Goal: Find specific page/section: Find specific page/section

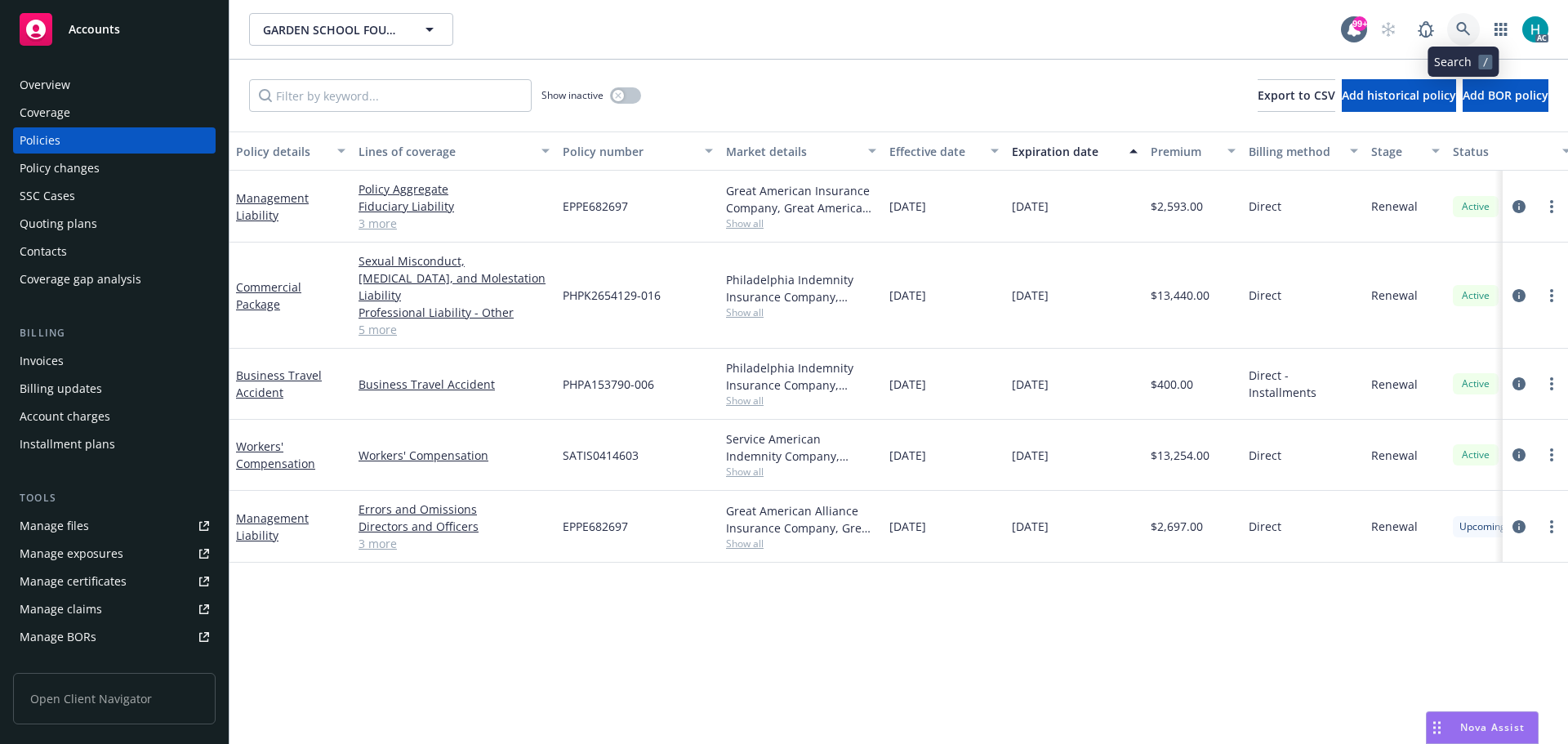
click at [1464, 30] on icon at bounding box center [1463, 29] width 15 height 15
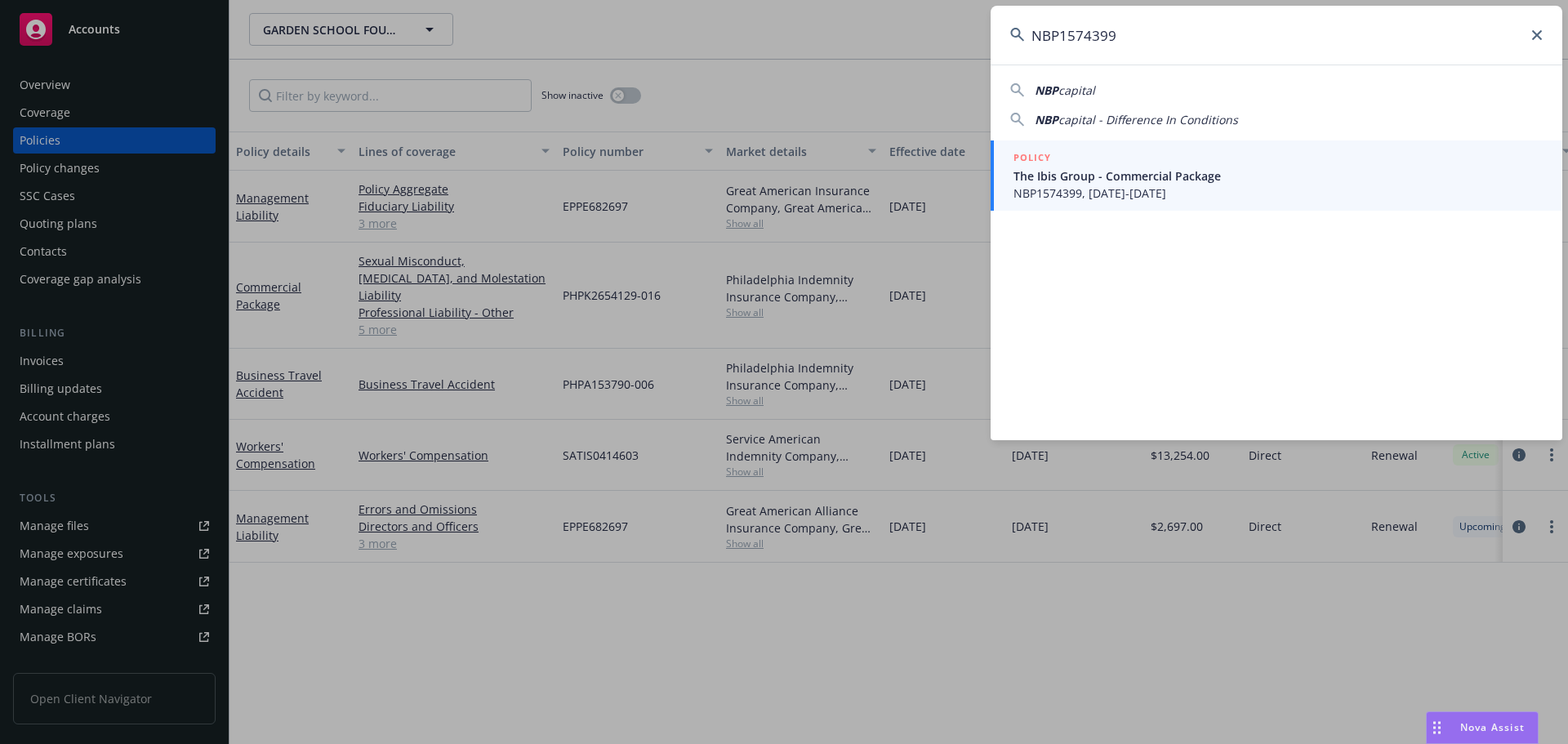
type input "NBP1574399"
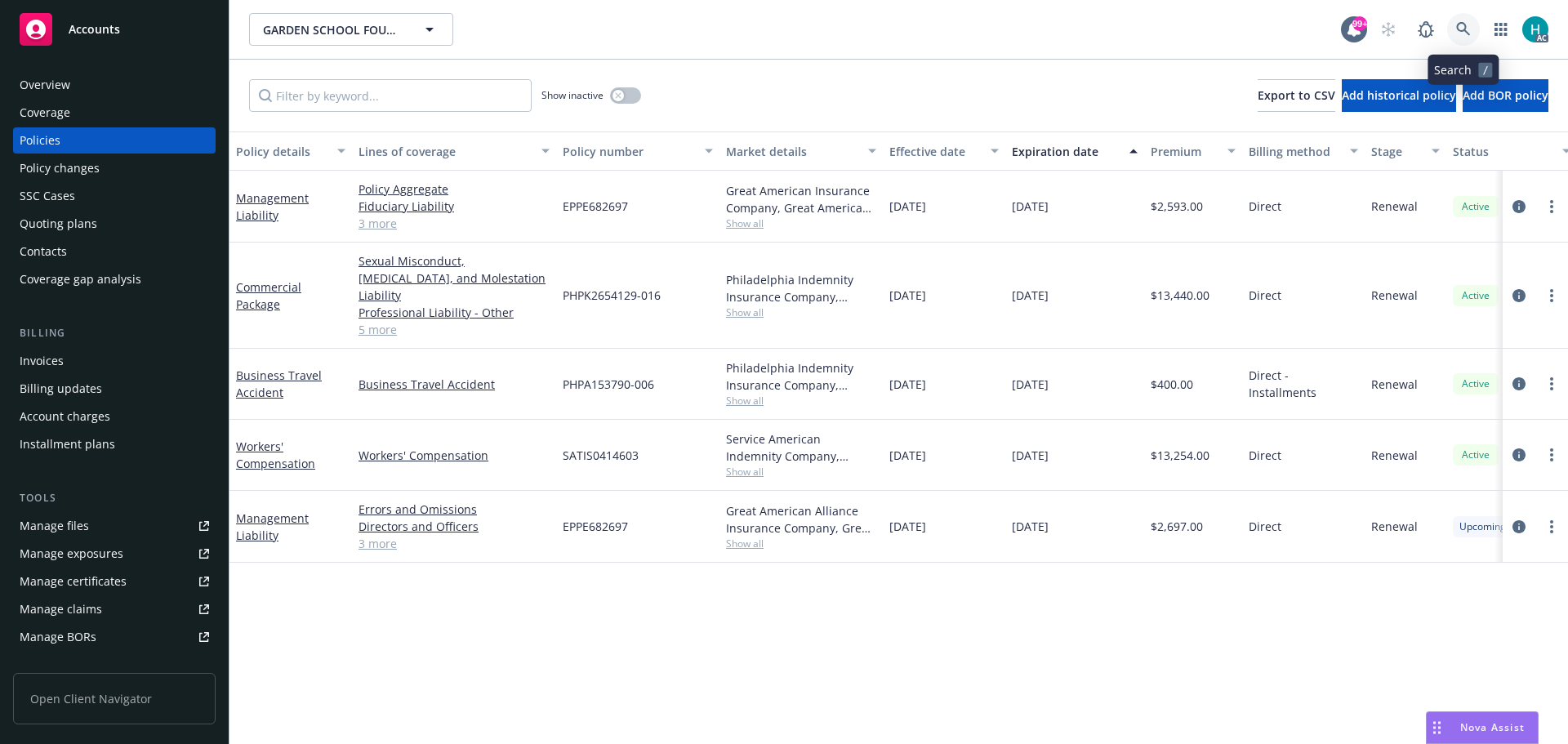
click at [1456, 24] on icon at bounding box center [1463, 29] width 15 height 15
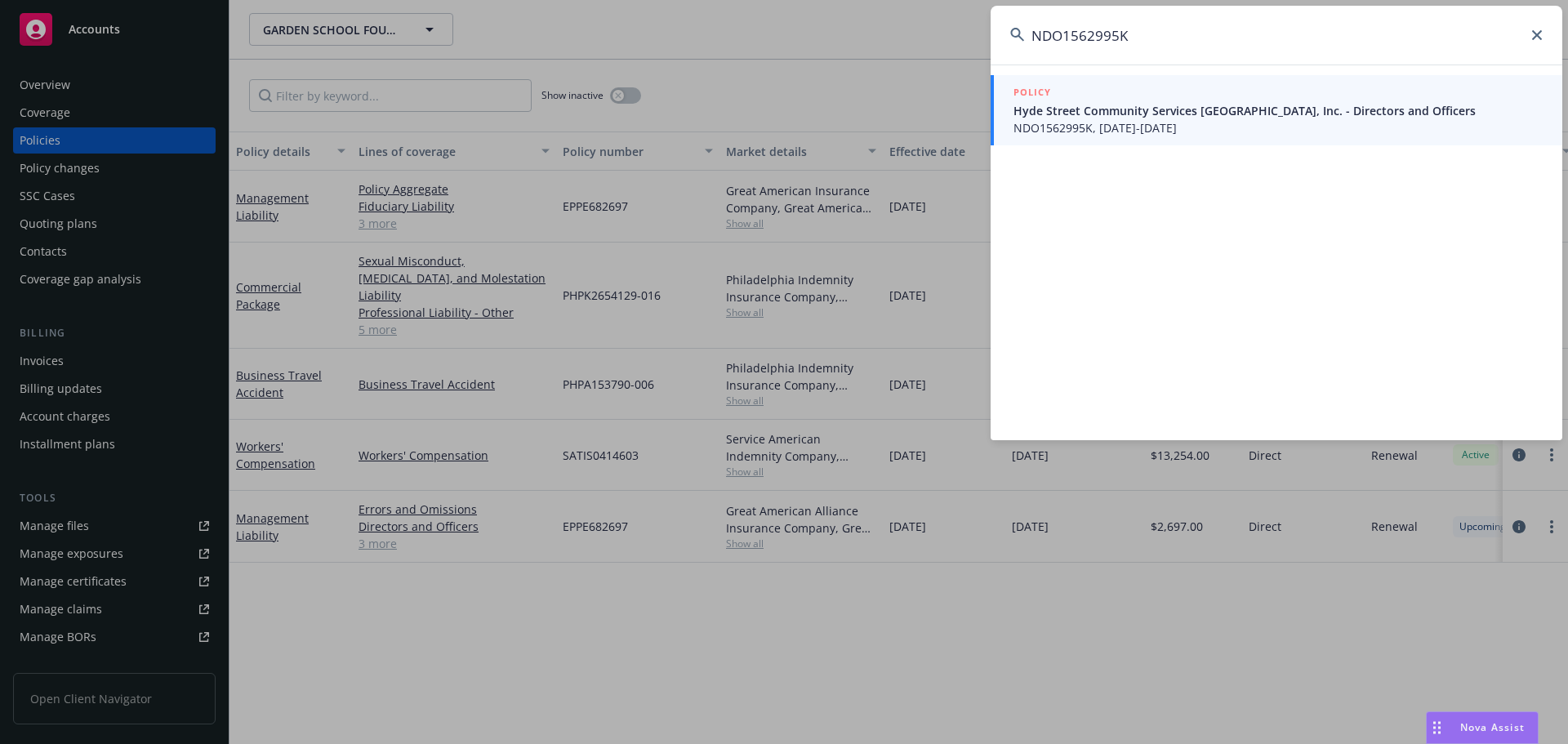
type input "NDO1562995K"
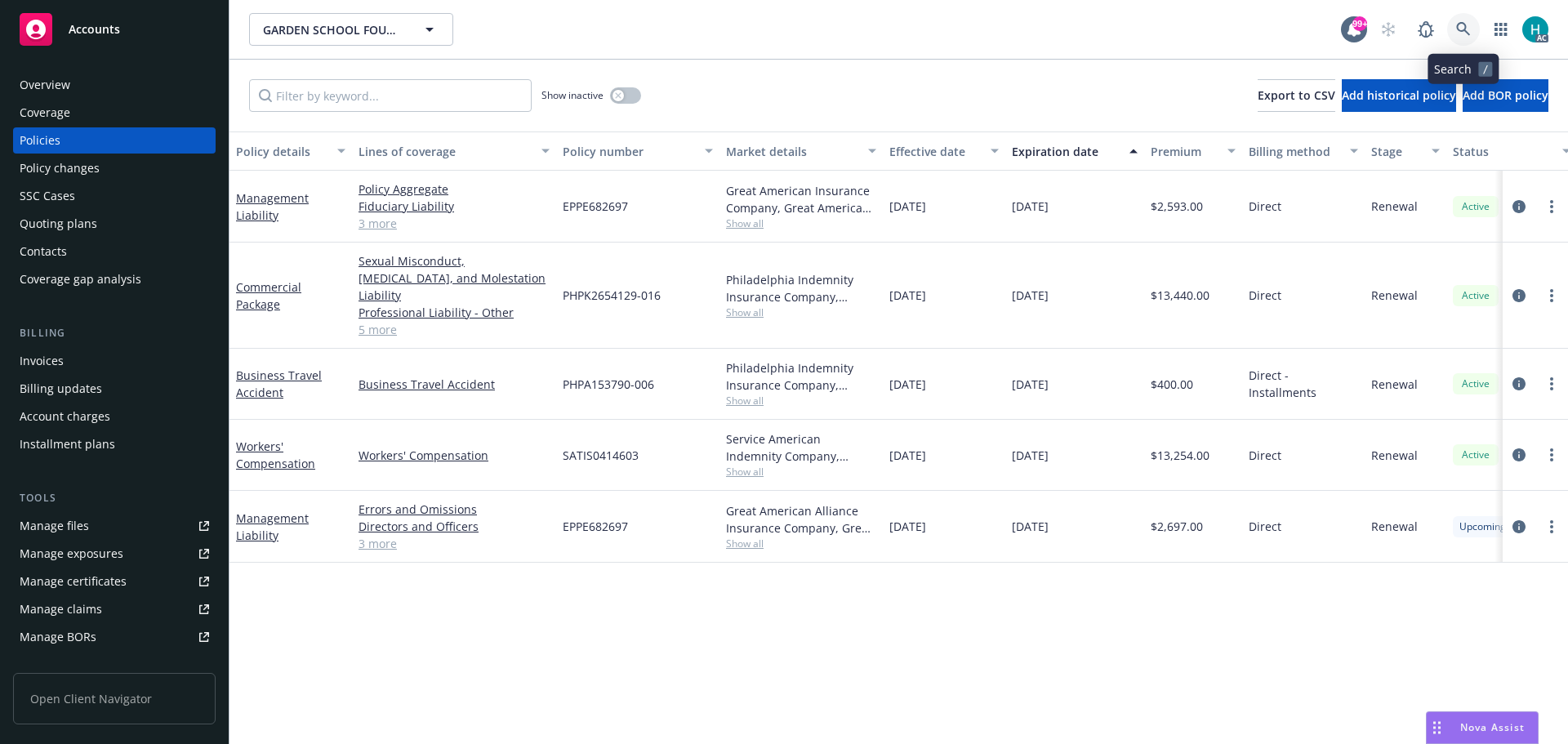
click at [1463, 20] on link at bounding box center [1463, 29] width 32 height 32
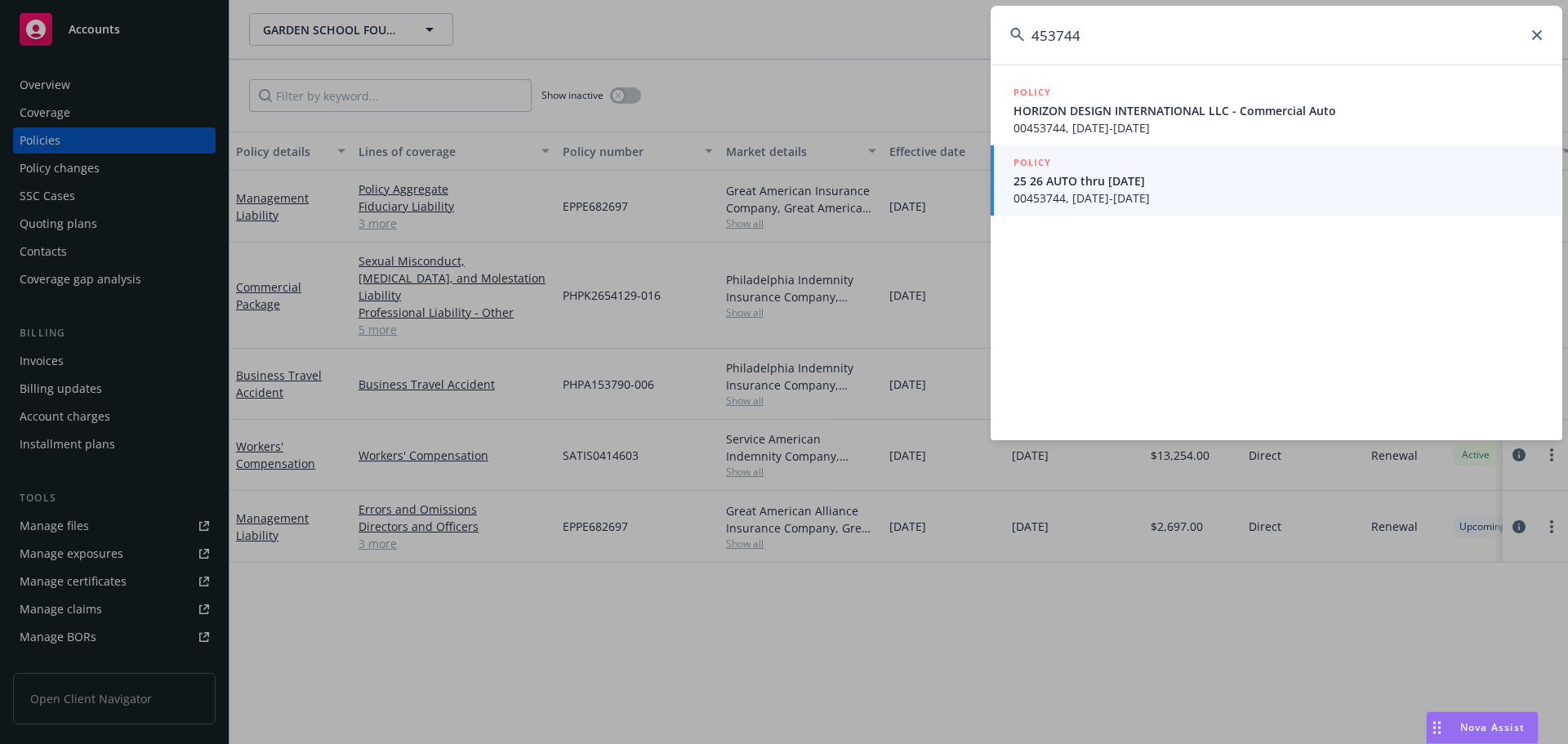
type input "453744"
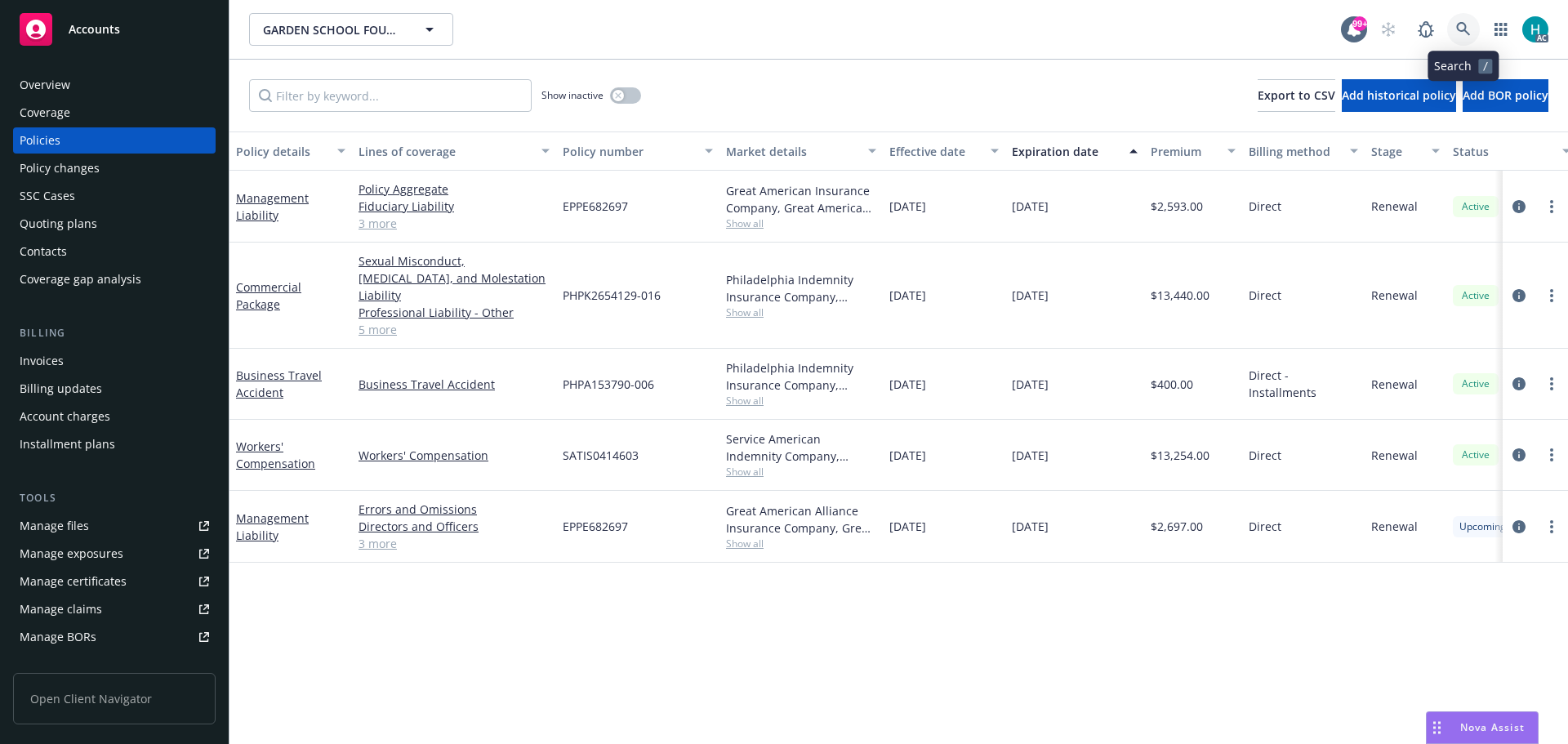
click at [1466, 25] on icon at bounding box center [1463, 29] width 15 height 15
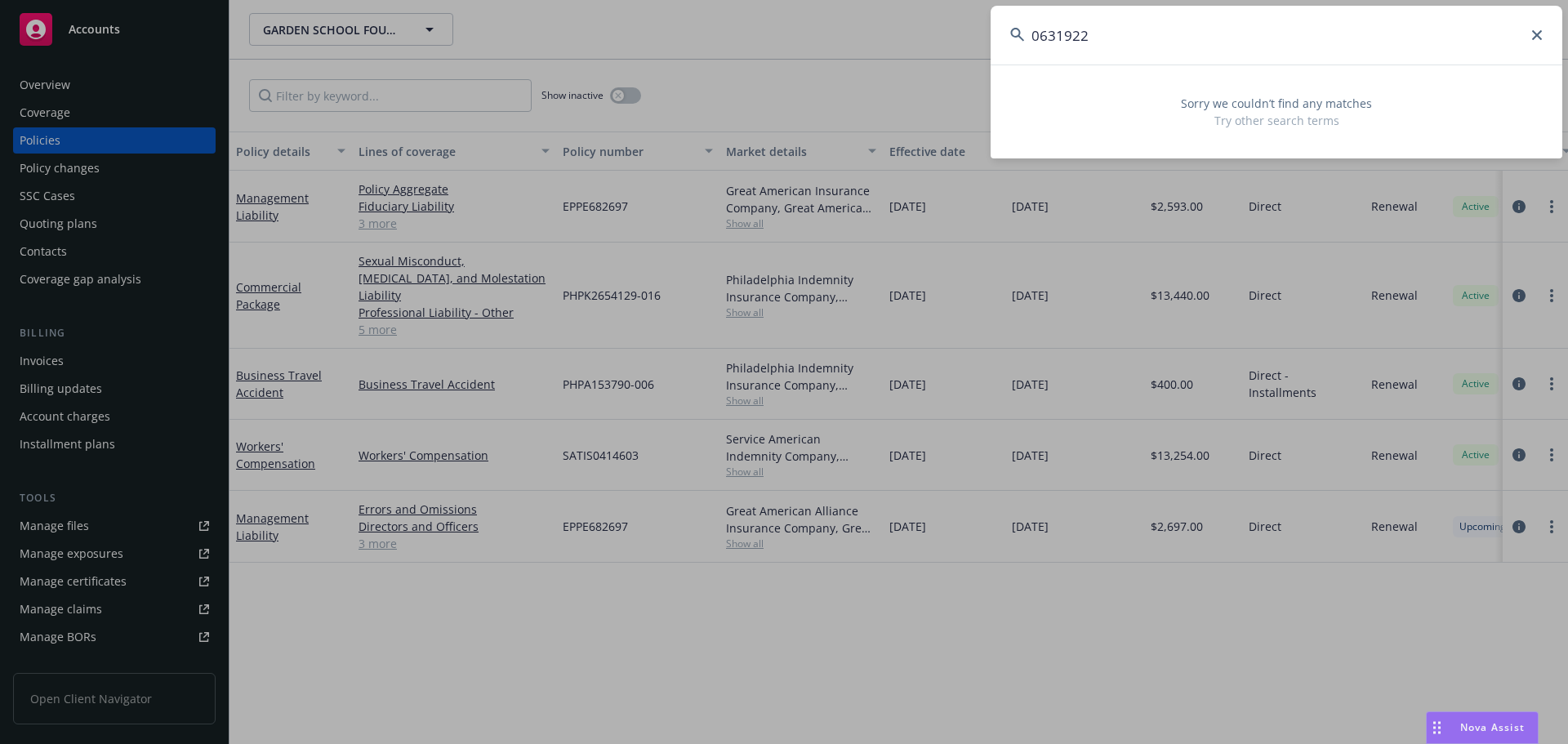
type input "0631922"
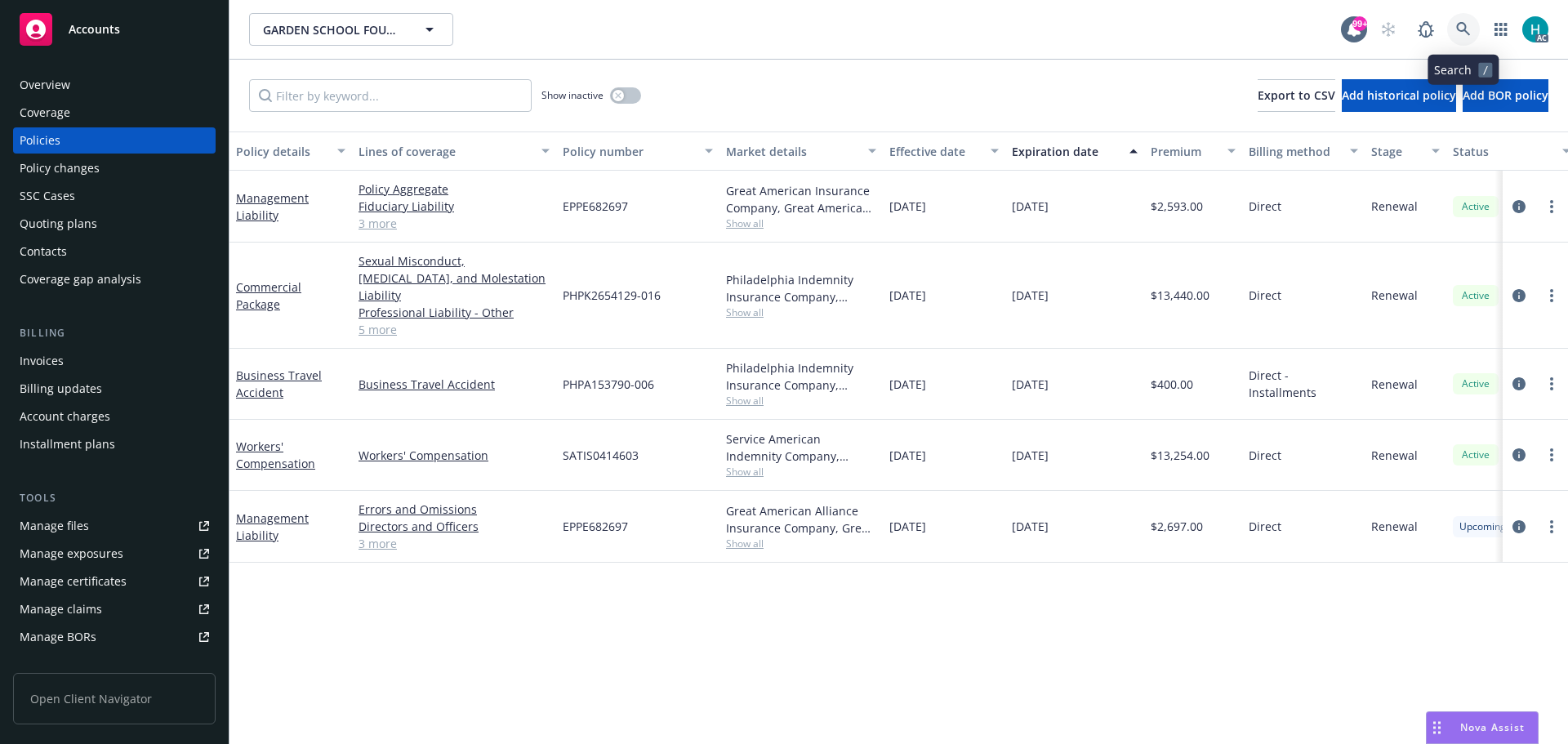
click at [1461, 33] on icon at bounding box center [1463, 29] width 15 height 15
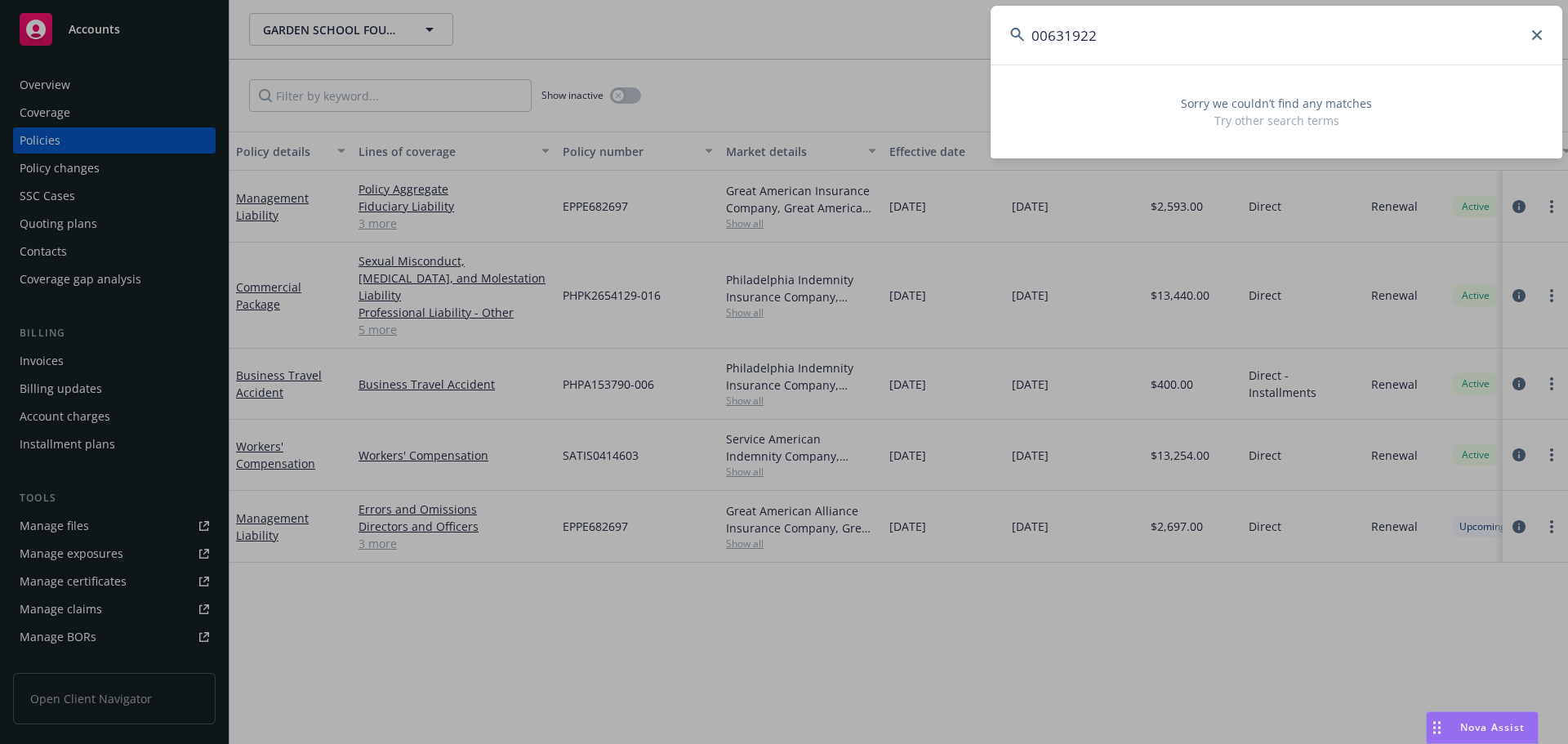
type input "00631922"
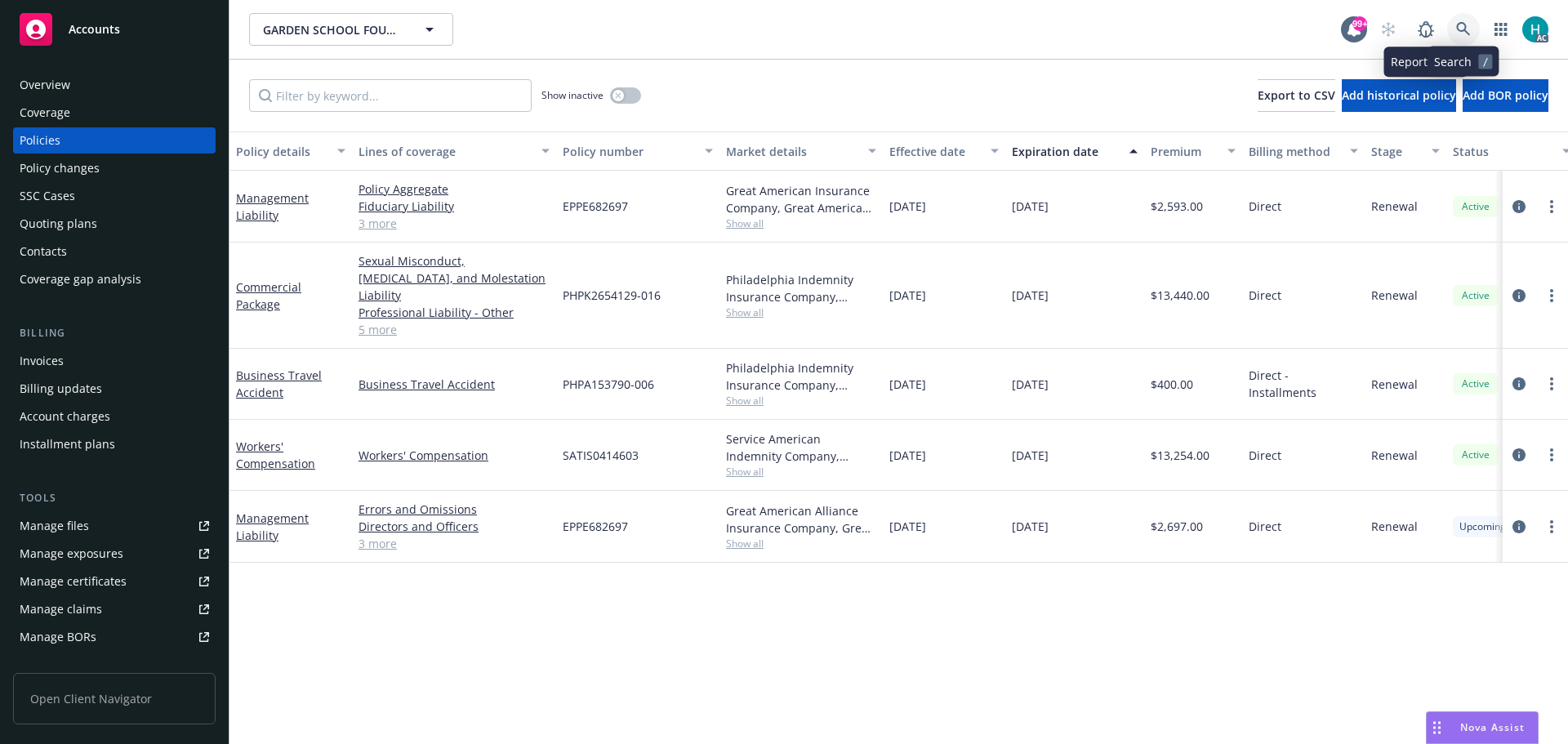
click at [1467, 32] on icon at bounding box center [1463, 29] width 15 height 15
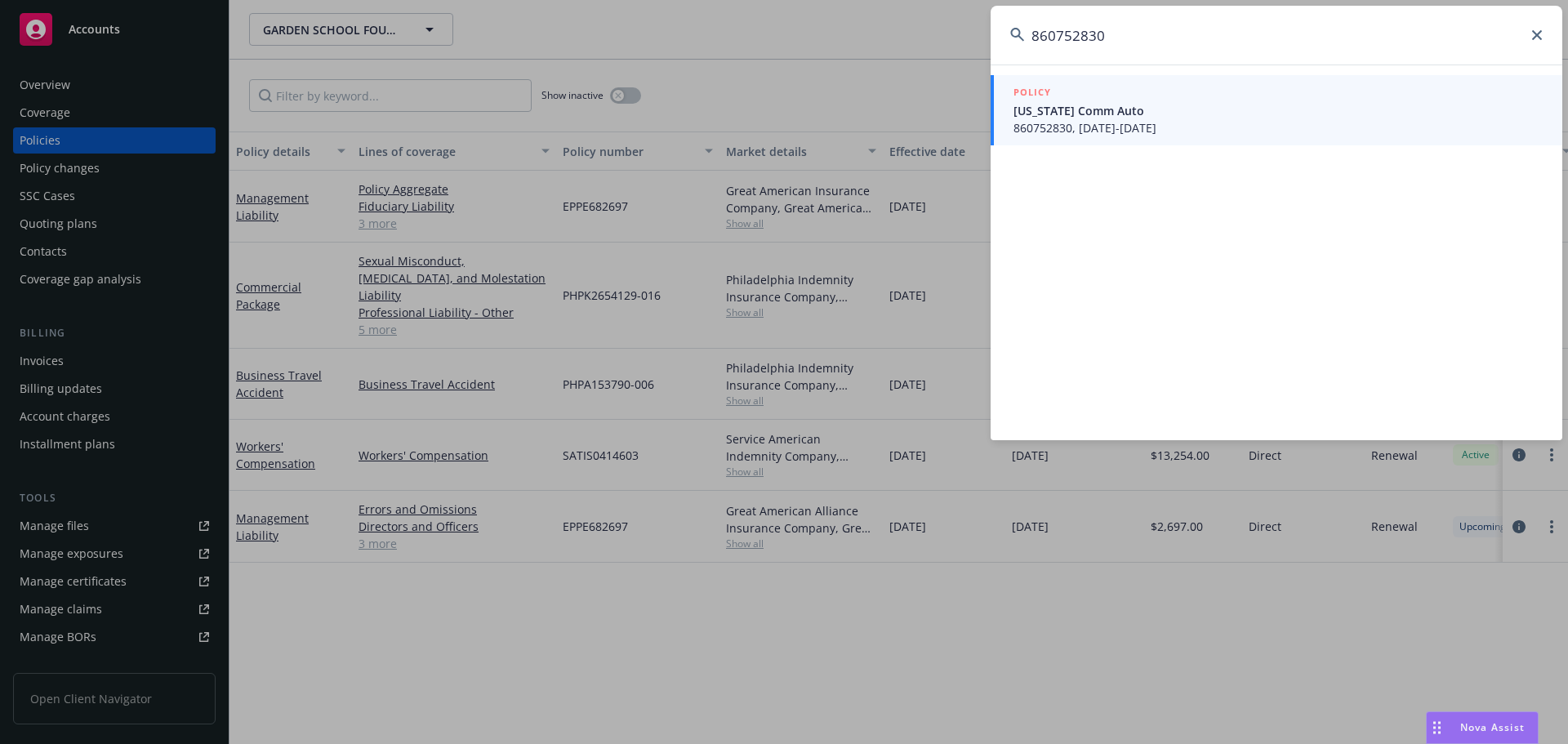
type input "860752830"
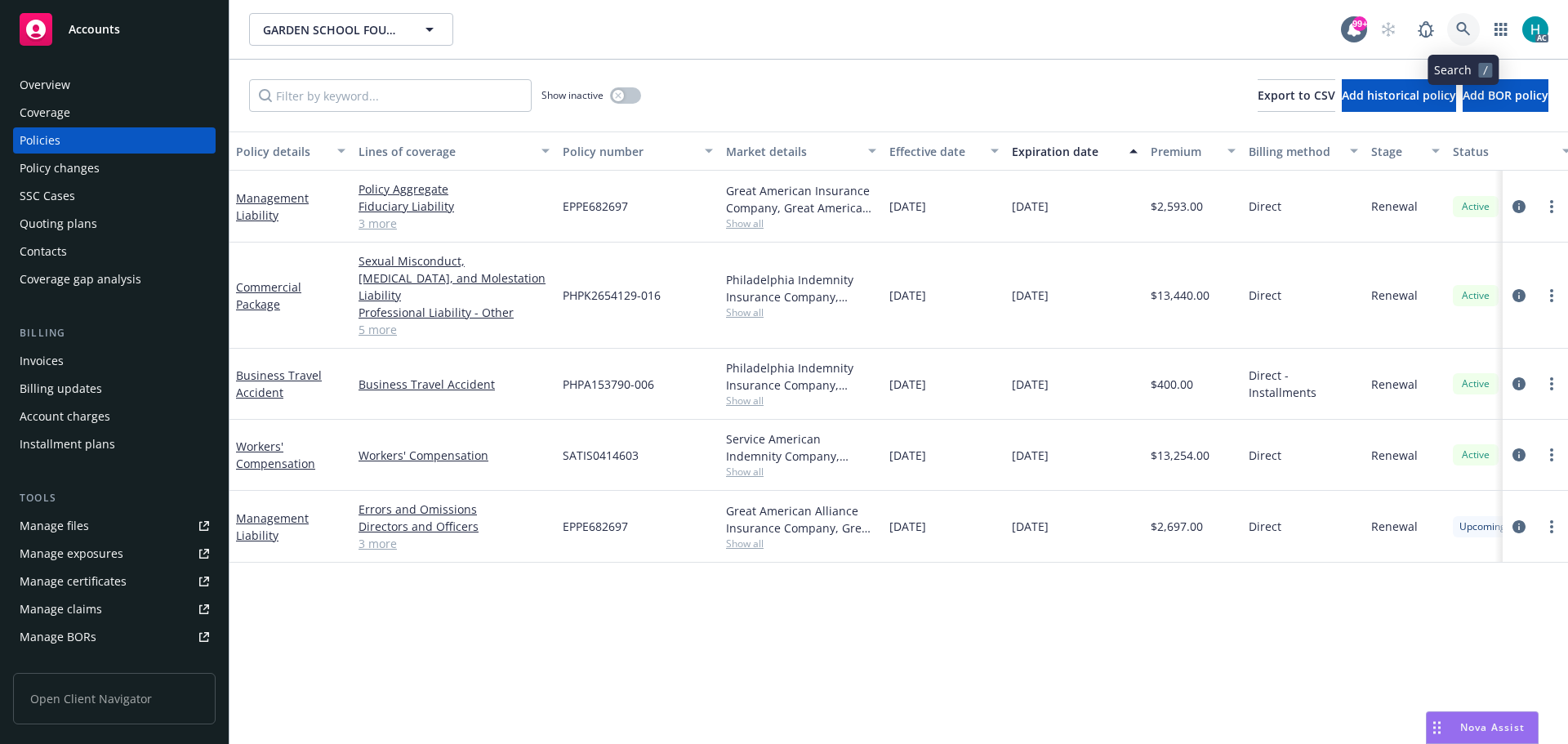
click at [1476, 29] on link at bounding box center [1463, 29] width 32 height 32
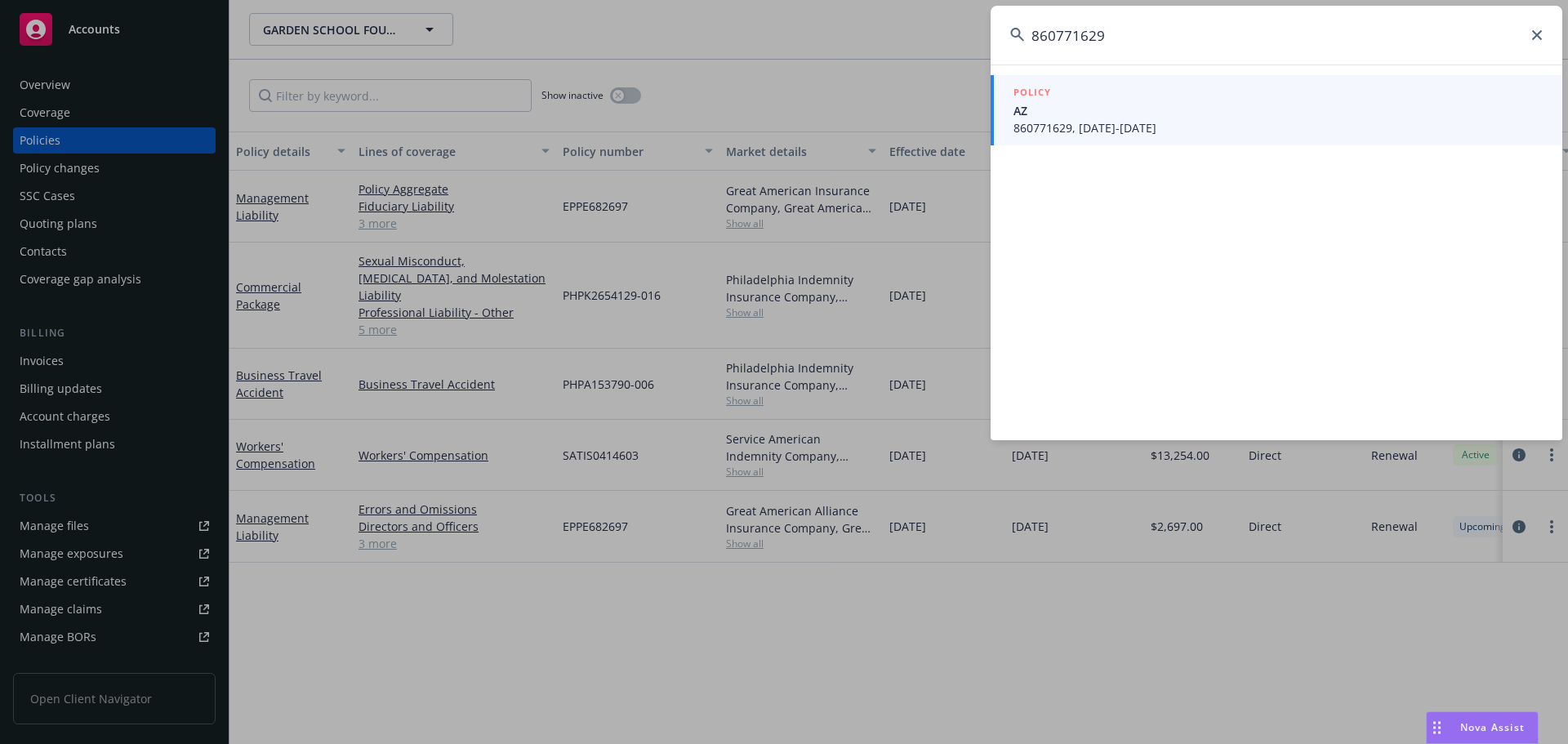
type input "860771629"
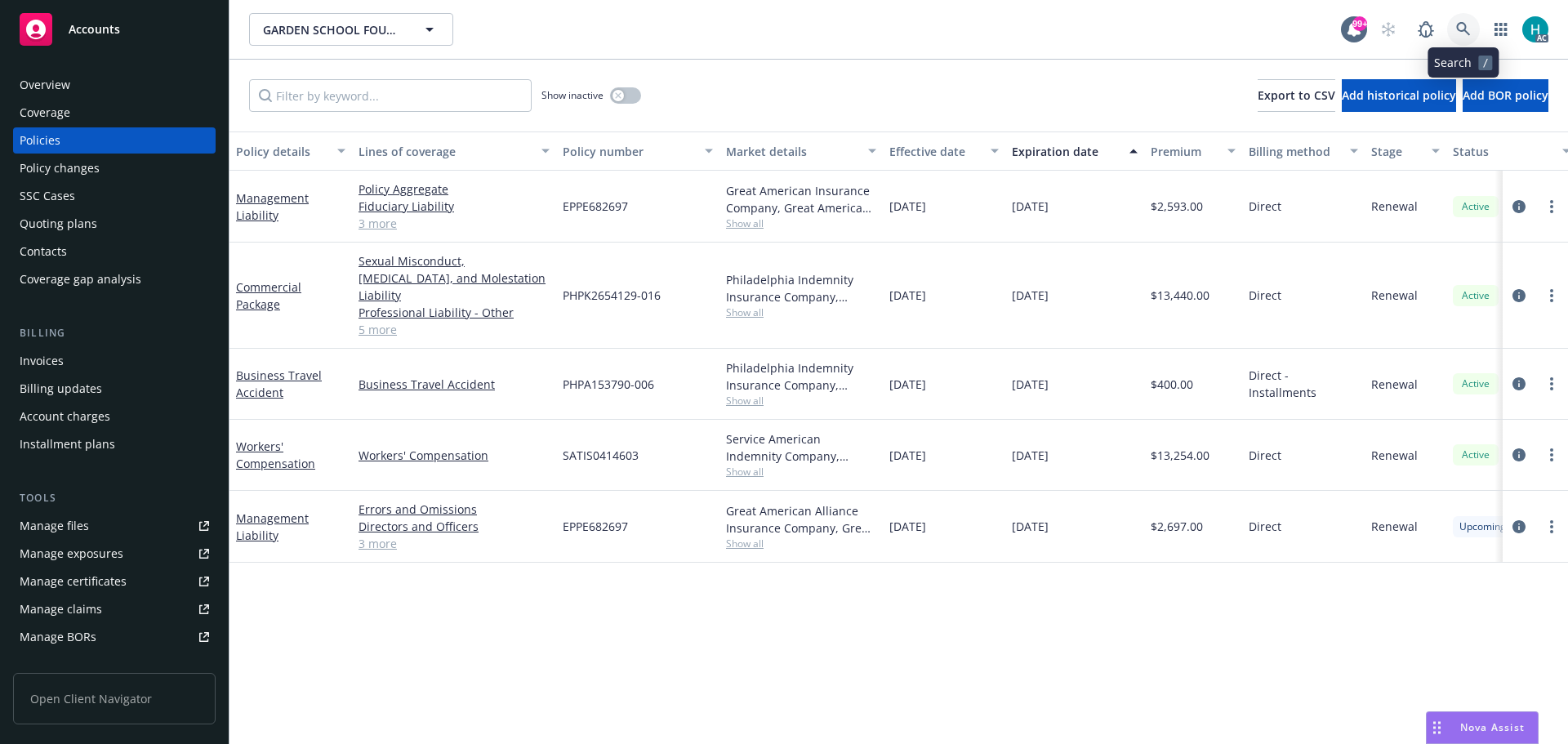
click at [1452, 22] on link at bounding box center [1463, 29] width 32 height 32
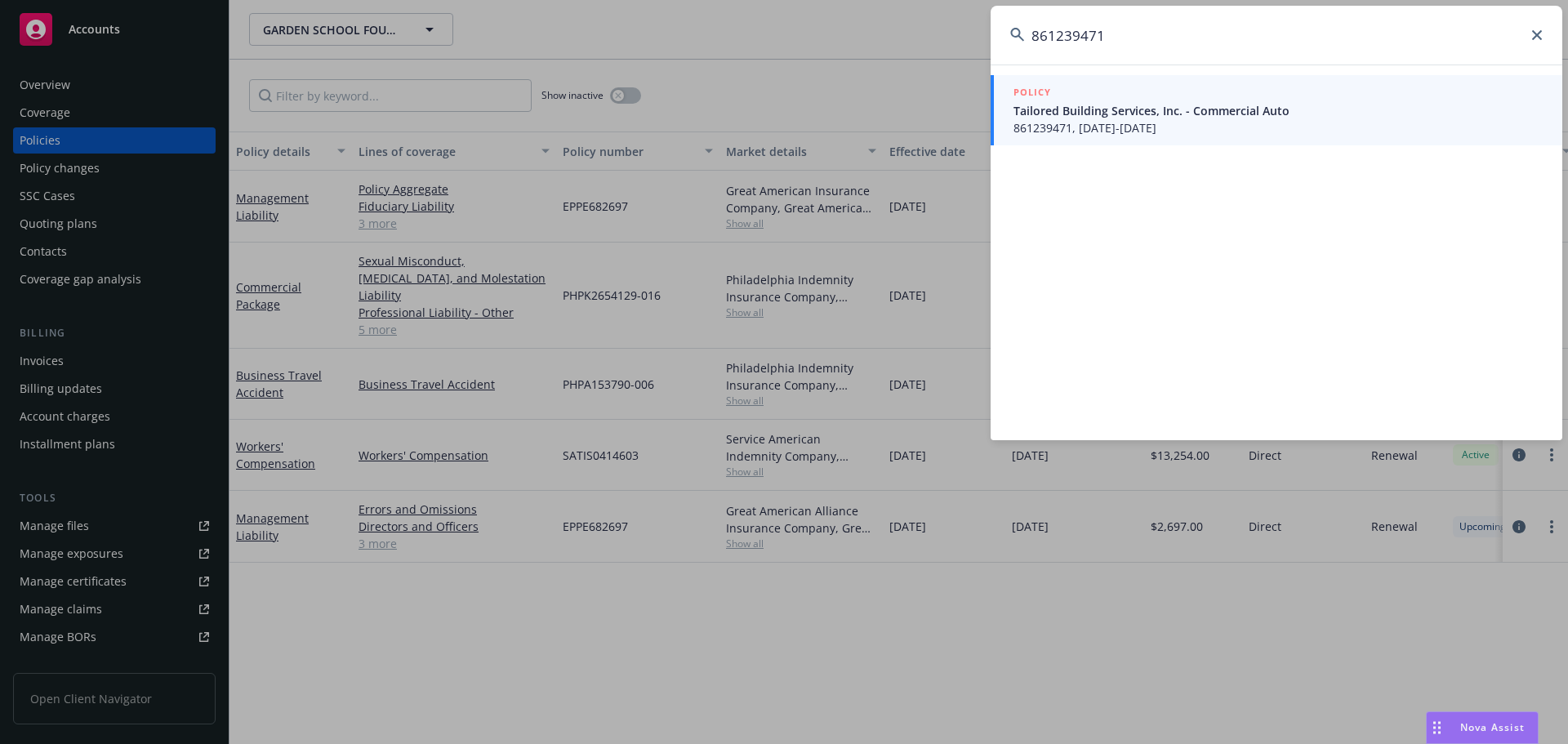
type input "861239471"
